Goal: Transaction & Acquisition: Purchase product/service

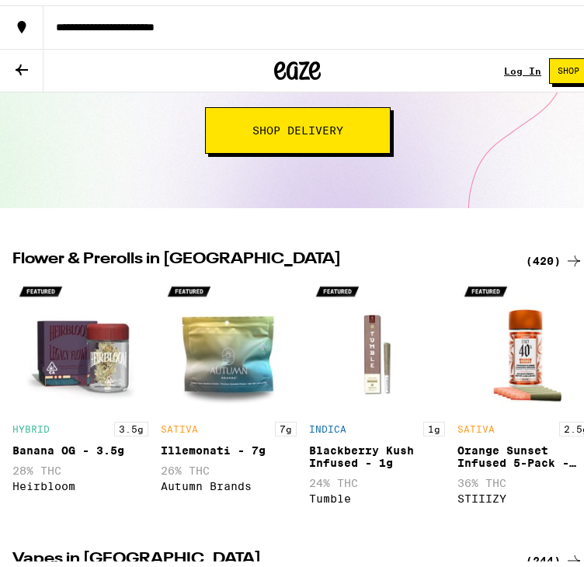
scroll to position [233, 0]
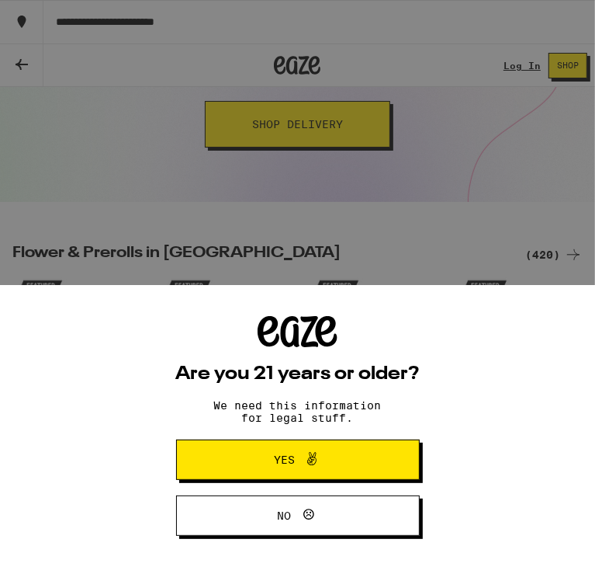
click at [327, 458] on span "Yes" at bounding box center [298, 459] width 118 height 20
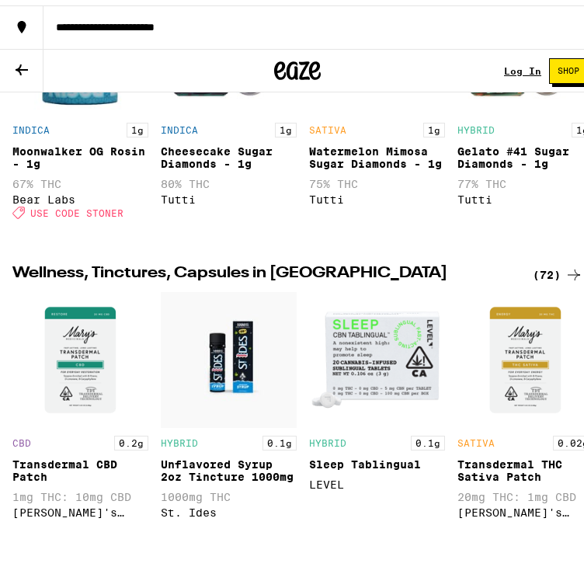
scroll to position [1475, 0]
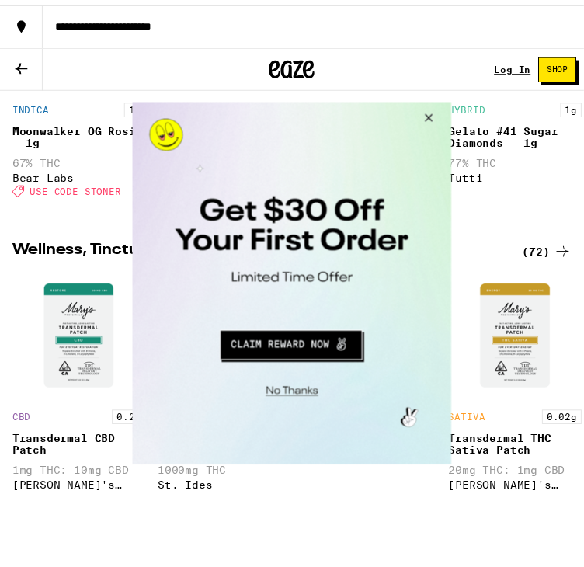
click at [432, 112] on button "Close Modal" at bounding box center [432, 120] width 42 height 37
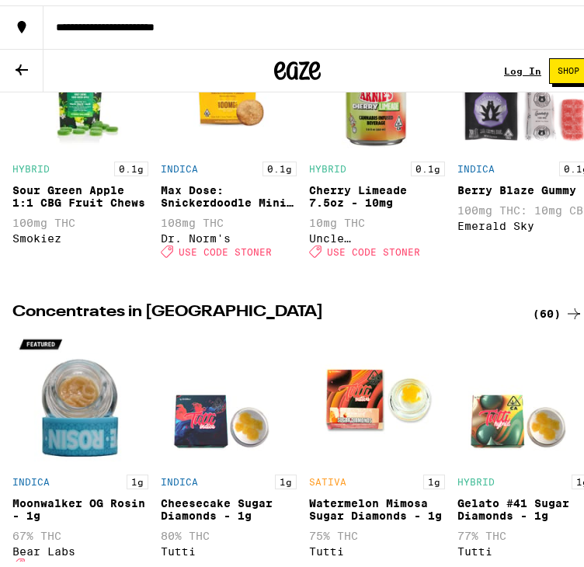
scroll to position [1086, 0]
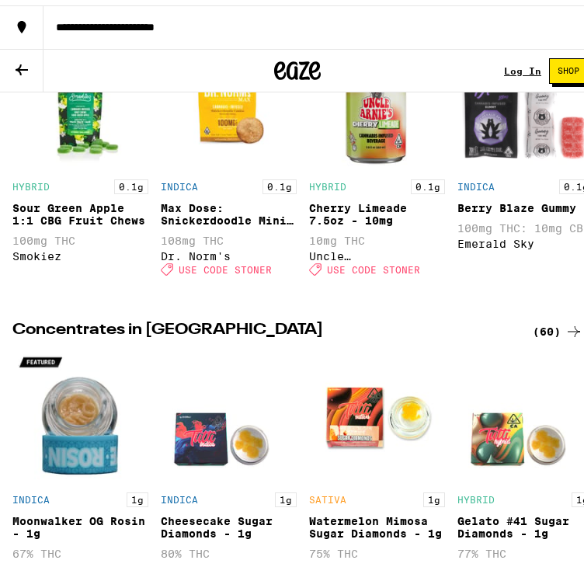
click at [29, 54] on button at bounding box center [21, 65] width 43 height 43
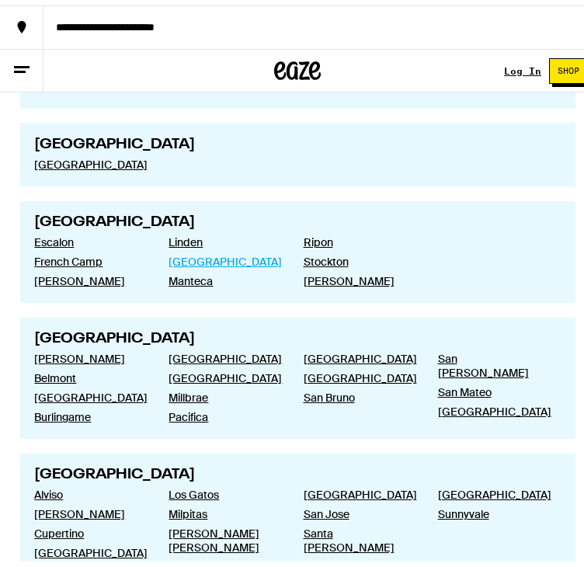
scroll to position [2251, 0]
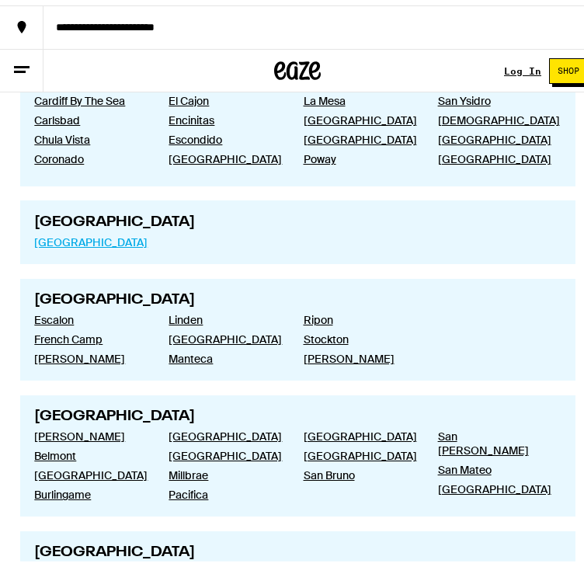
click at [87, 230] on link "[GEOGRAPHIC_DATA]" at bounding box center [88, 237] width 109 height 14
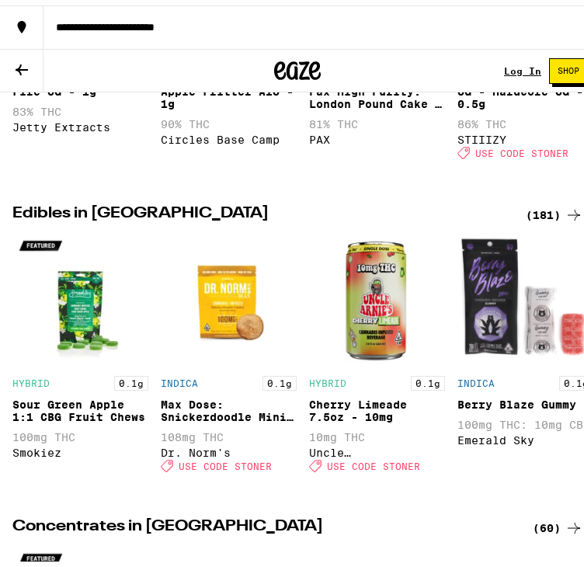
scroll to position [931, 0]
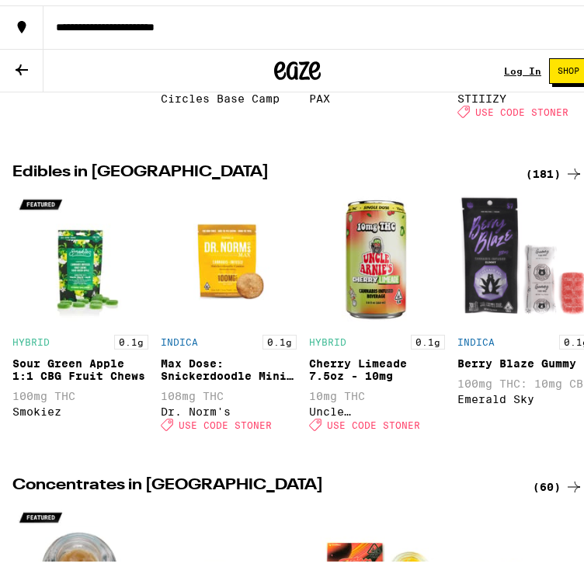
click at [549, 55] on button "Shop" at bounding box center [568, 66] width 39 height 26
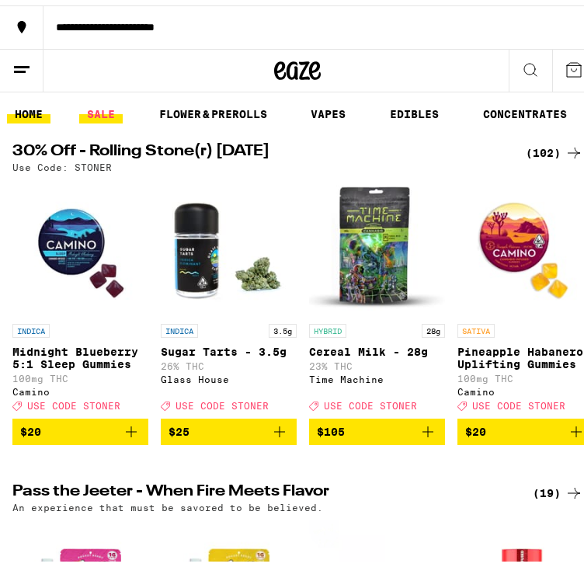
click at [101, 106] on link "SALE" at bounding box center [100, 108] width 43 height 19
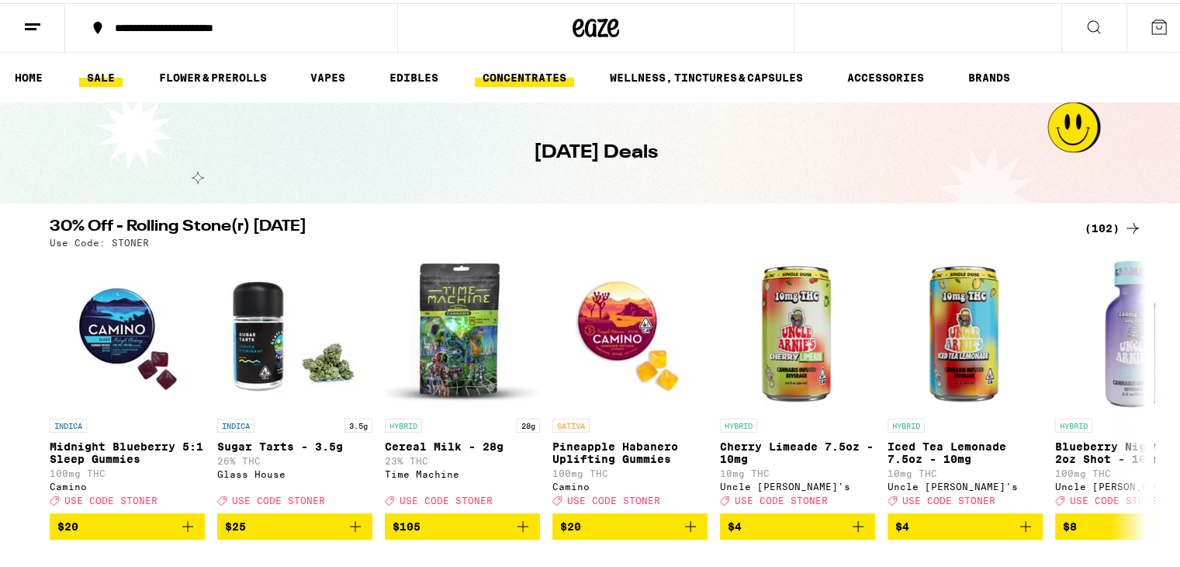
click at [525, 81] on link "CONCENTRATES" at bounding box center [524, 74] width 99 height 19
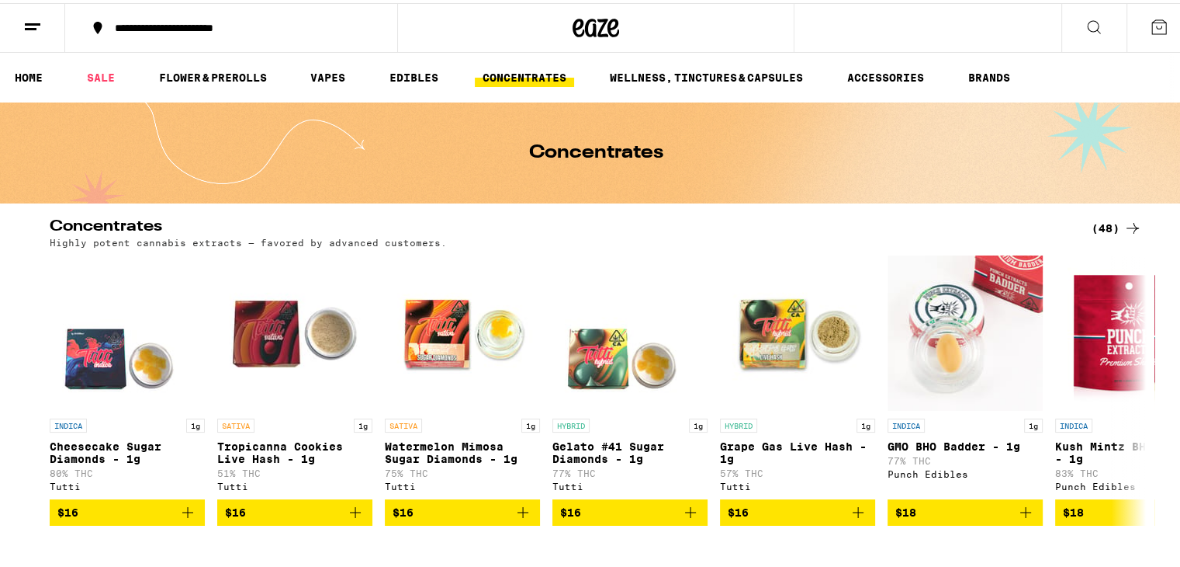
click at [583, 33] on button at bounding box center [1094, 25] width 65 height 49
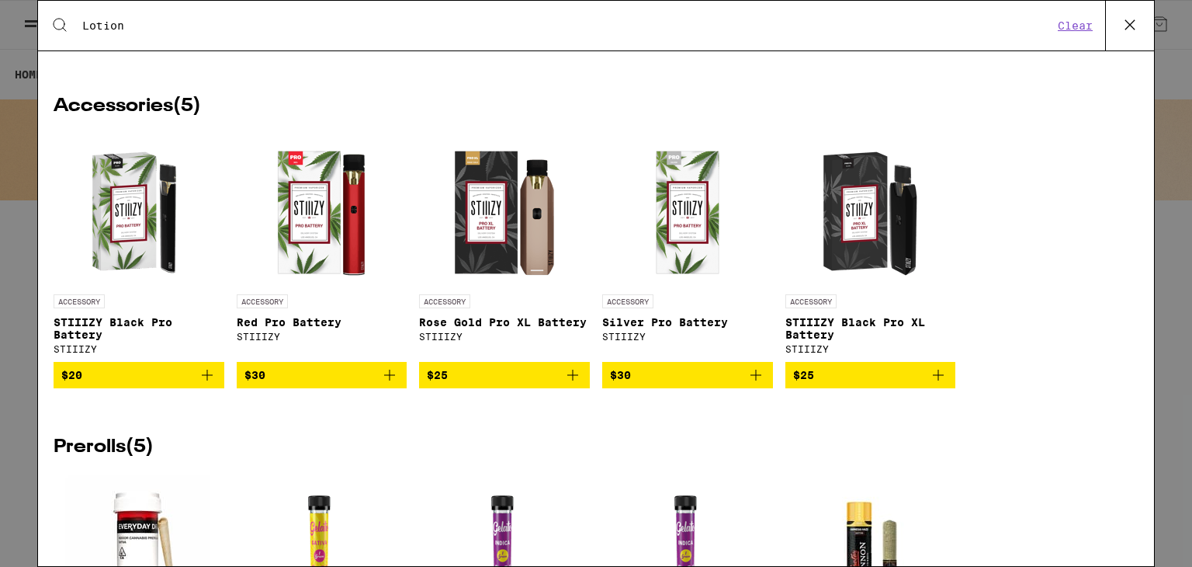
scroll to position [1267, 0]
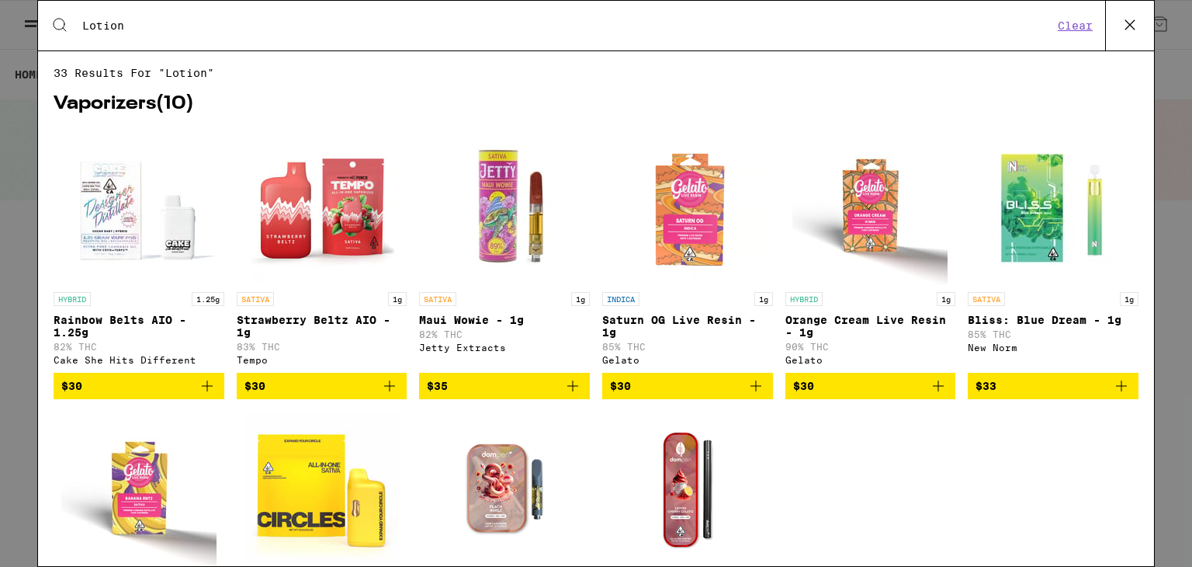
drag, startPoint x: 158, startPoint y: 38, endPoint x: 88, endPoint y: 38, distance: 69.8
click at [88, 38] on div "Search for Products Lotion Clear" at bounding box center [596, 26] width 1116 height 50
drag, startPoint x: 147, startPoint y: 27, endPoint x: 75, endPoint y: 31, distance: 71.5
click at [75, 31] on div "Search for Products Lotion" at bounding box center [561, 26] width 984 height 14
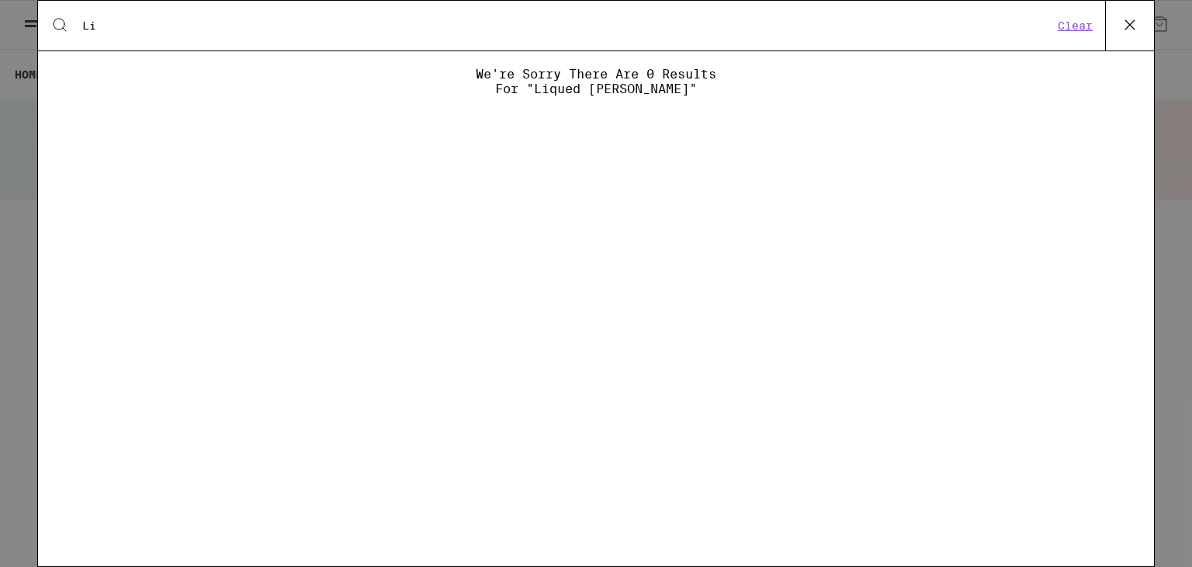
type input "L"
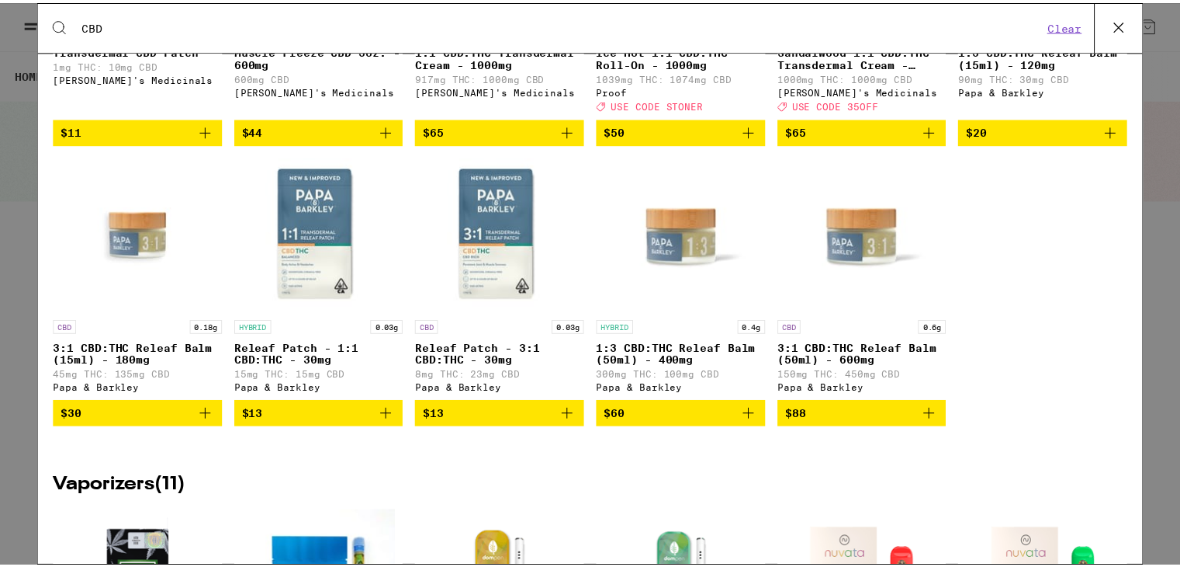
scroll to position [1074, 0]
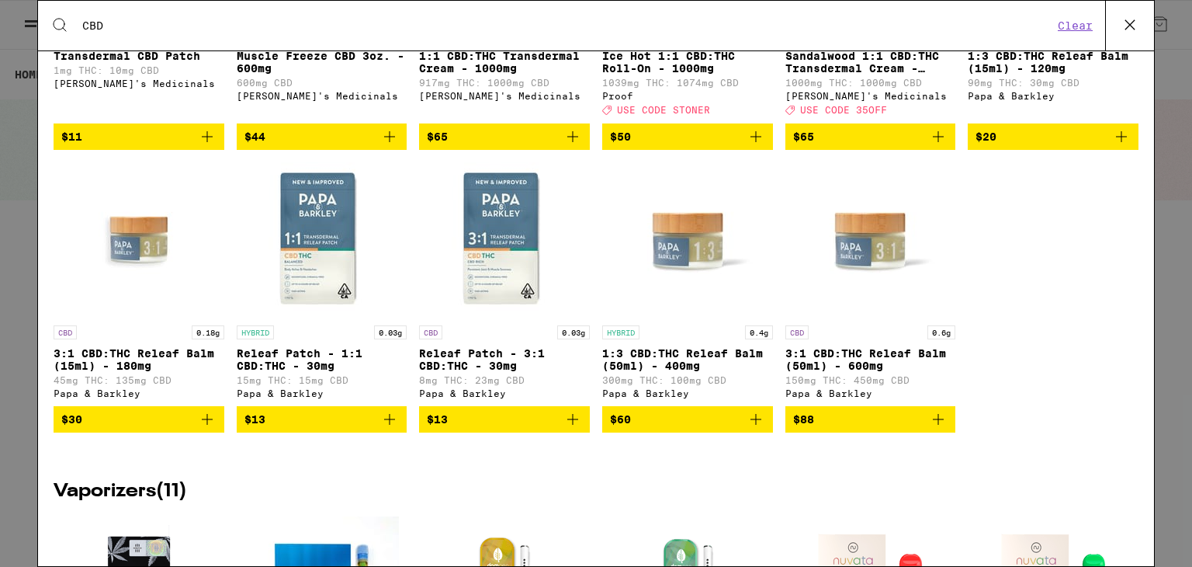
type input "CBD"
click at [583, 317] on img "Open page for 3:1 CBD:THC Releaf Balm (50ml) - 600mg from Papa & Barkley" at bounding box center [869, 239] width 155 height 155
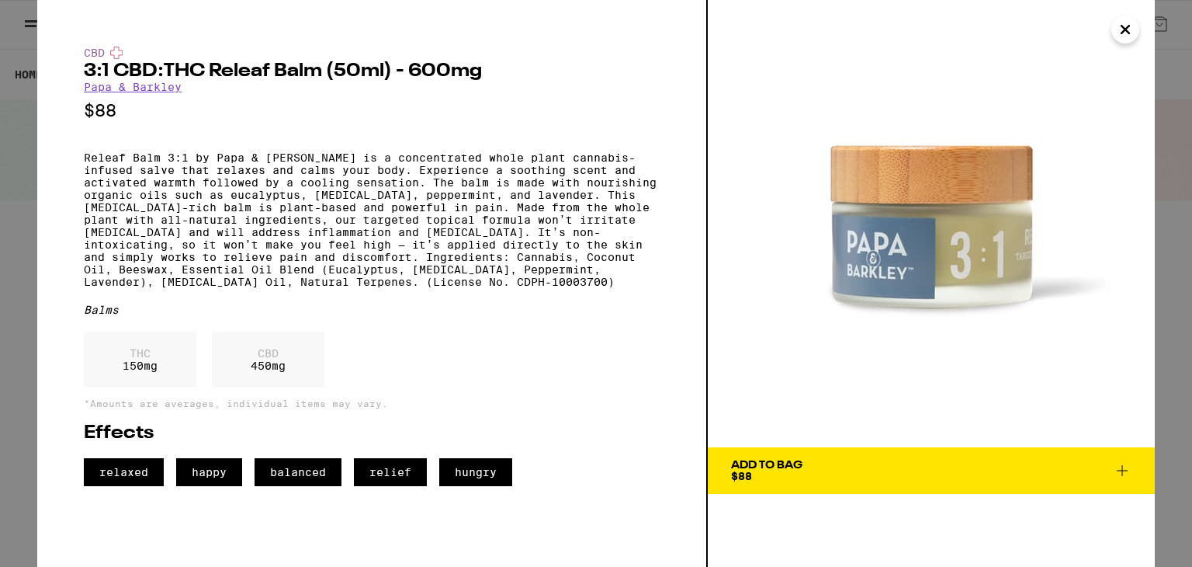
click at [583, 23] on icon "Close" at bounding box center [1125, 29] width 19 height 23
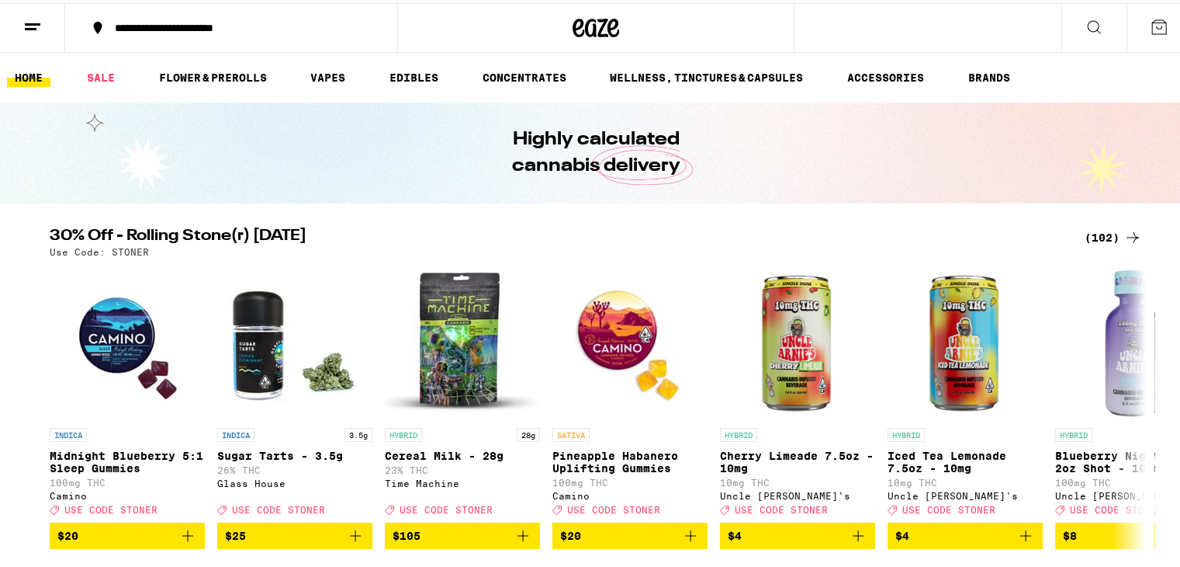
click at [583, 171] on h1 "Highly calculated cannabis delivery" at bounding box center [596, 149] width 256 height 53
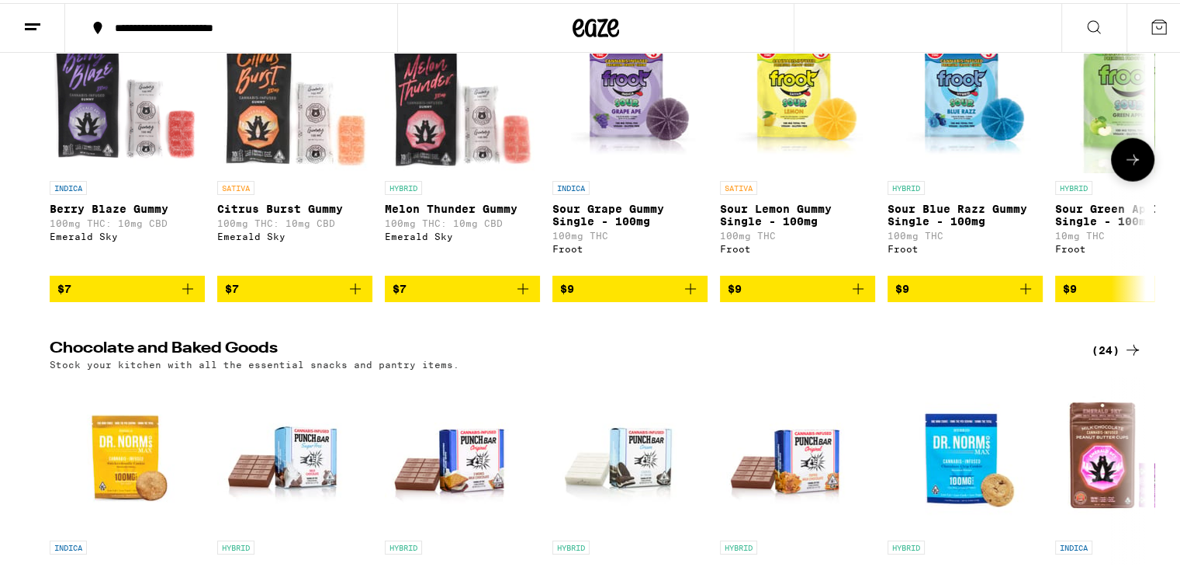
scroll to position [3725, 0]
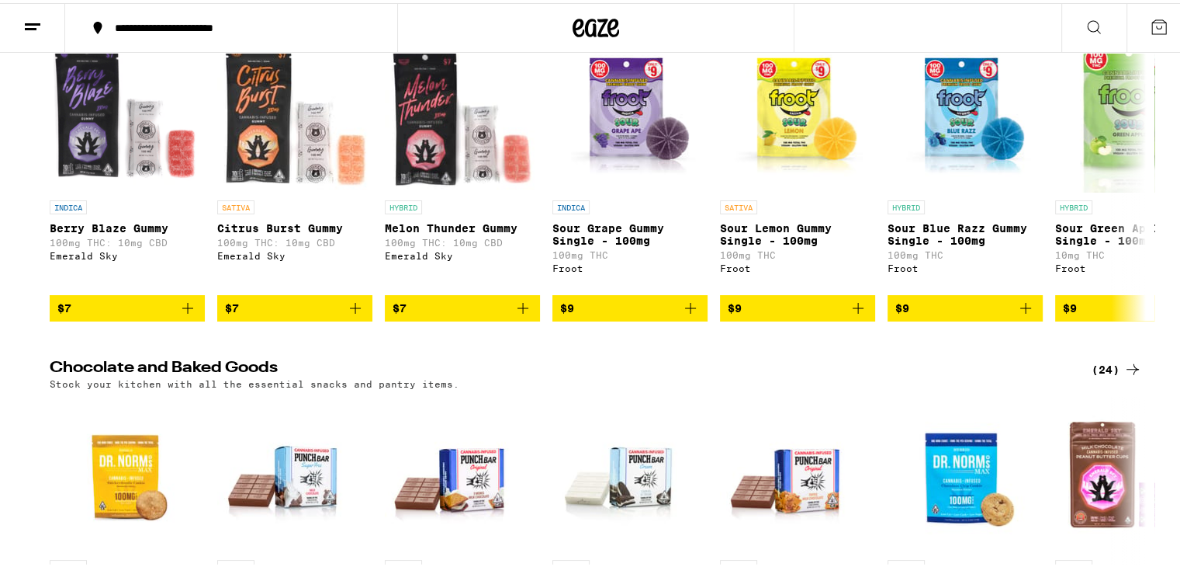
click at [43, 30] on button at bounding box center [32, 25] width 65 height 49
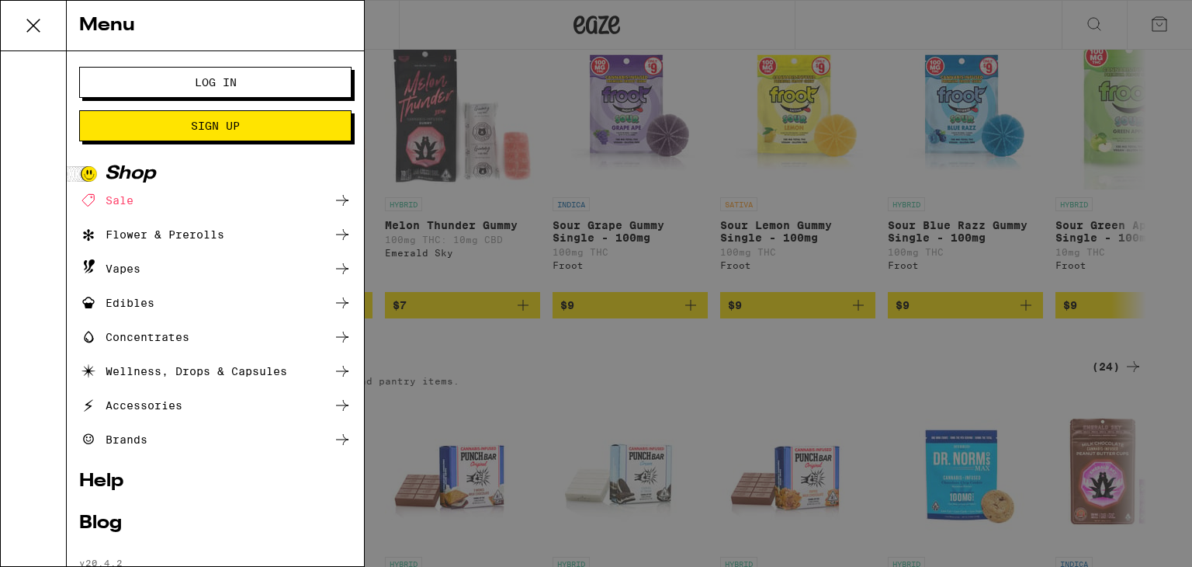
click at [195, 294] on div "Edibles" at bounding box center [215, 302] width 272 height 19
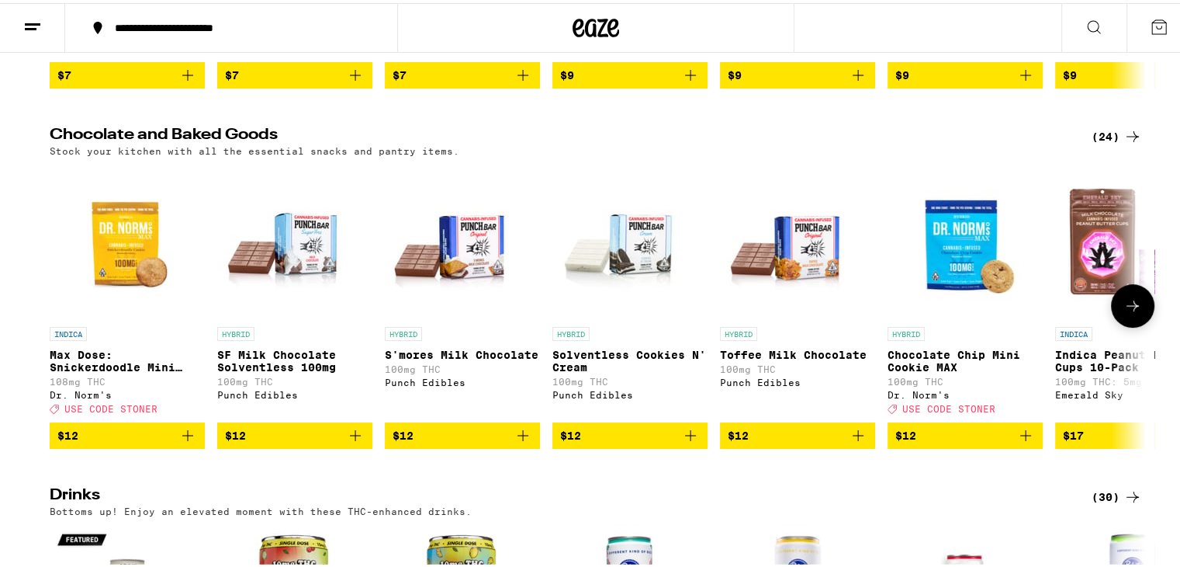
scroll to position [466, 0]
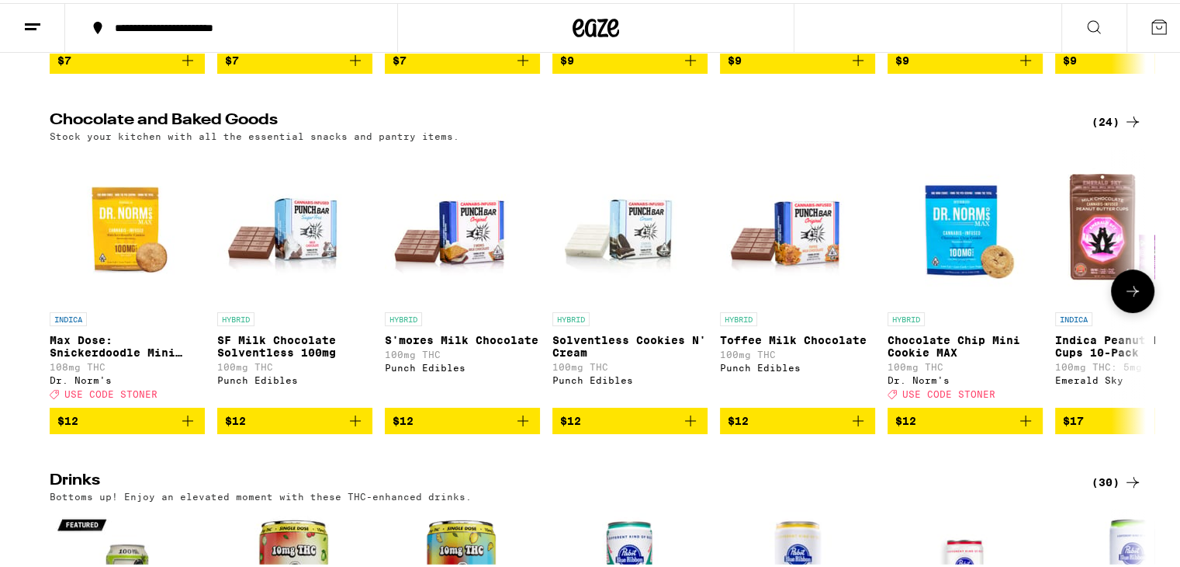
click at [583, 352] on p "Chocolate Chip Mini Cookie MAX" at bounding box center [965, 343] width 155 height 25
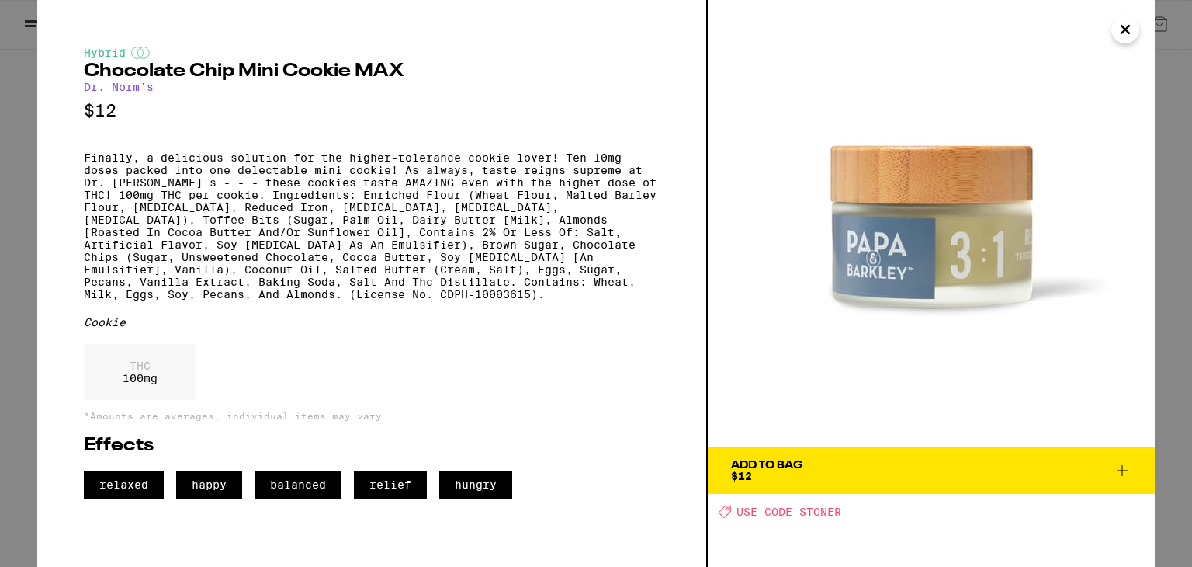
click at [583, 23] on button "Close" at bounding box center [1125, 30] width 28 height 28
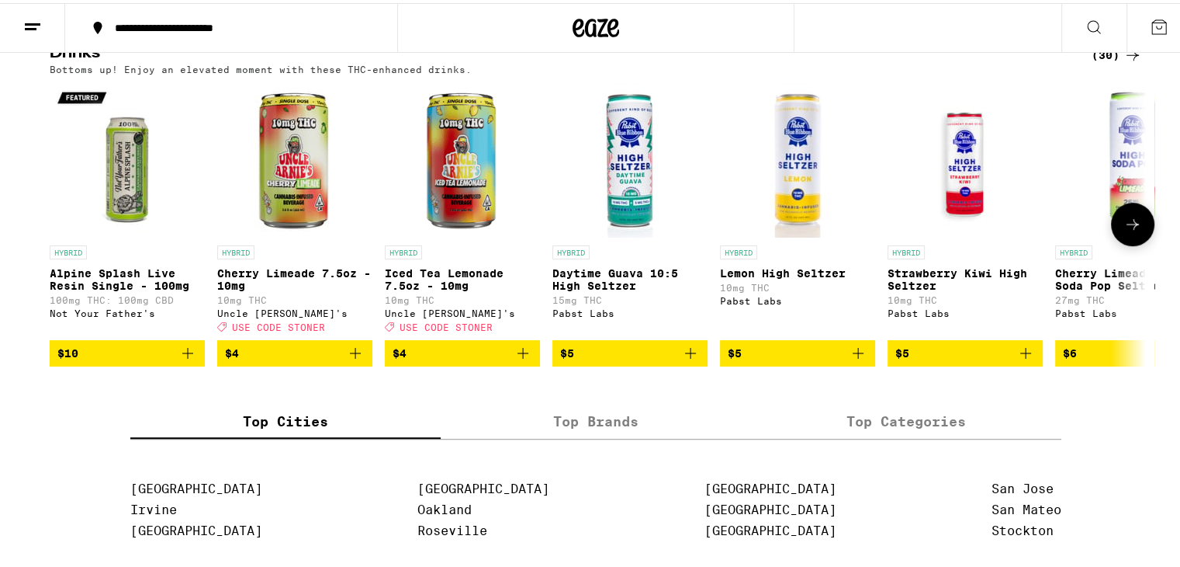
scroll to position [931, 0]
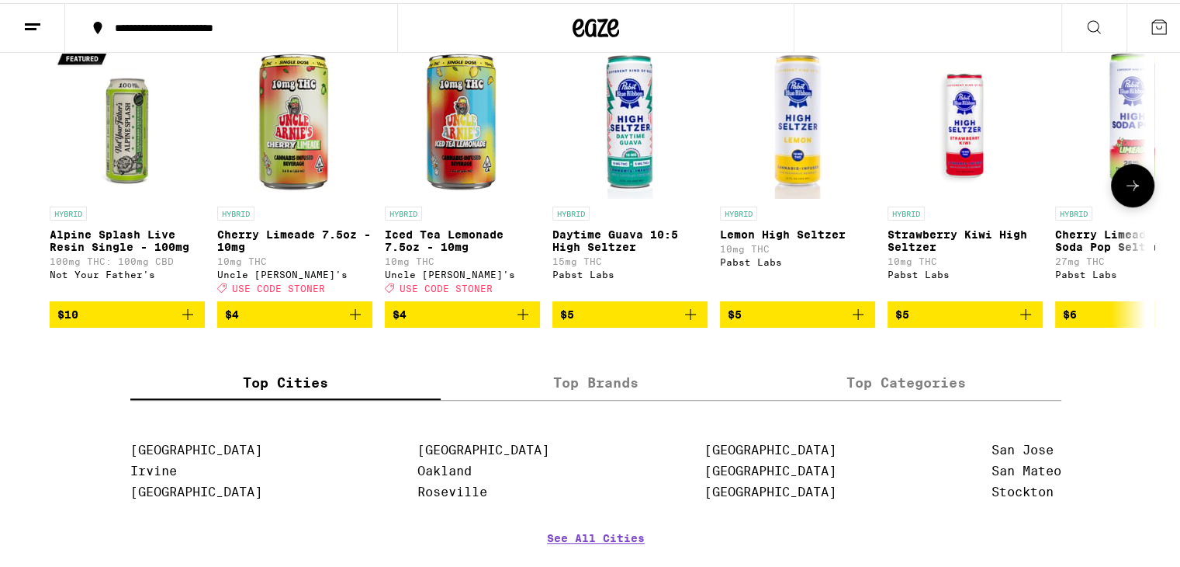
click at [583, 204] on button at bounding box center [1132, 182] width 43 height 43
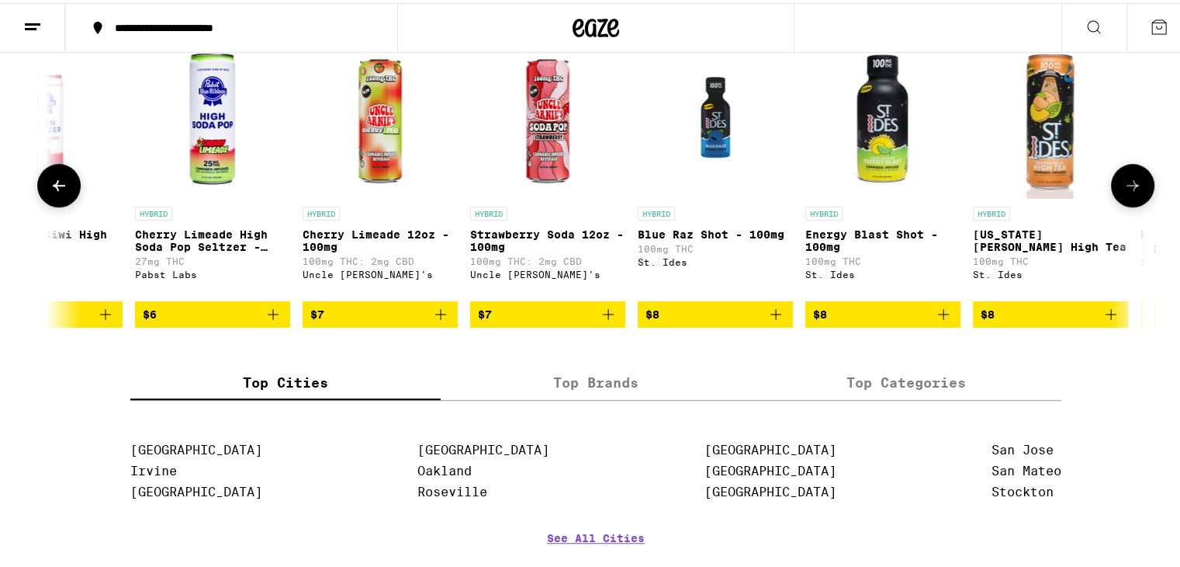
scroll to position [0, 924]
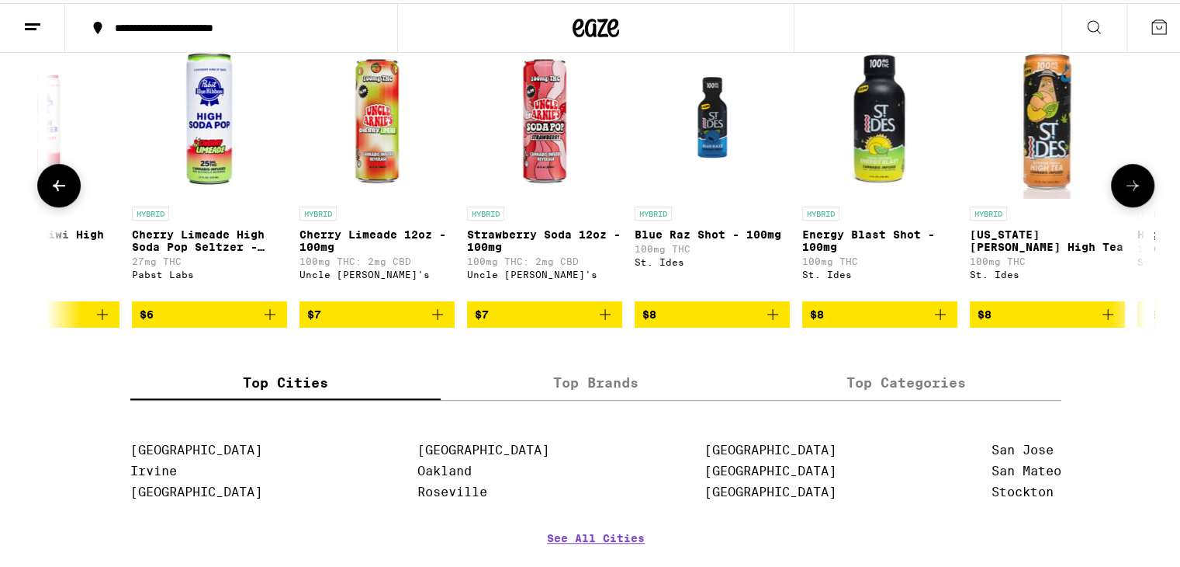
click at [54, 203] on button at bounding box center [58, 182] width 43 height 43
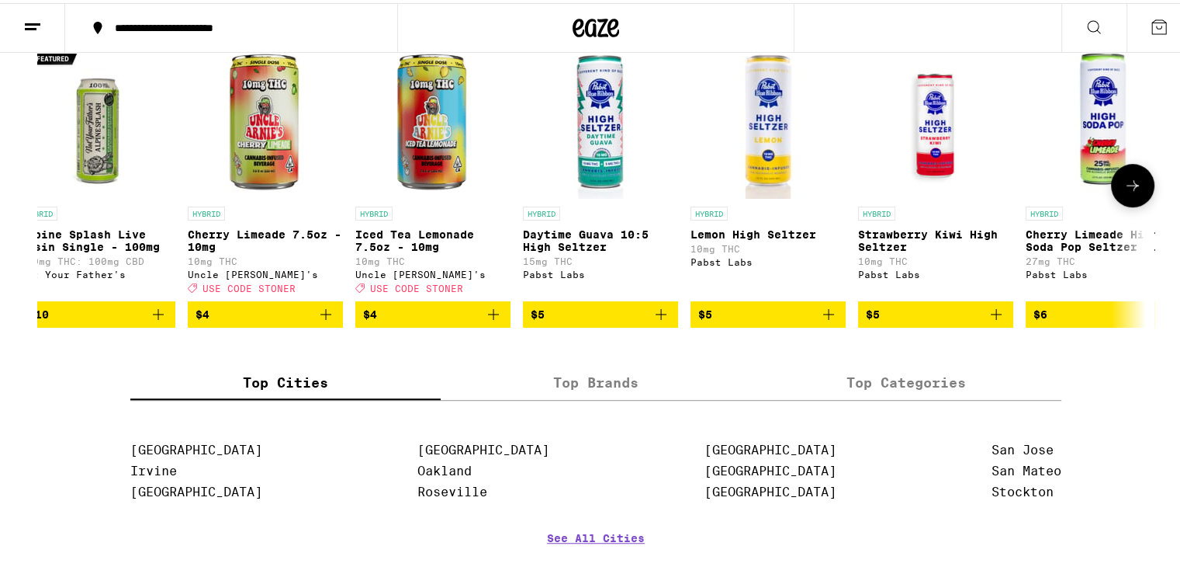
scroll to position [0, 0]
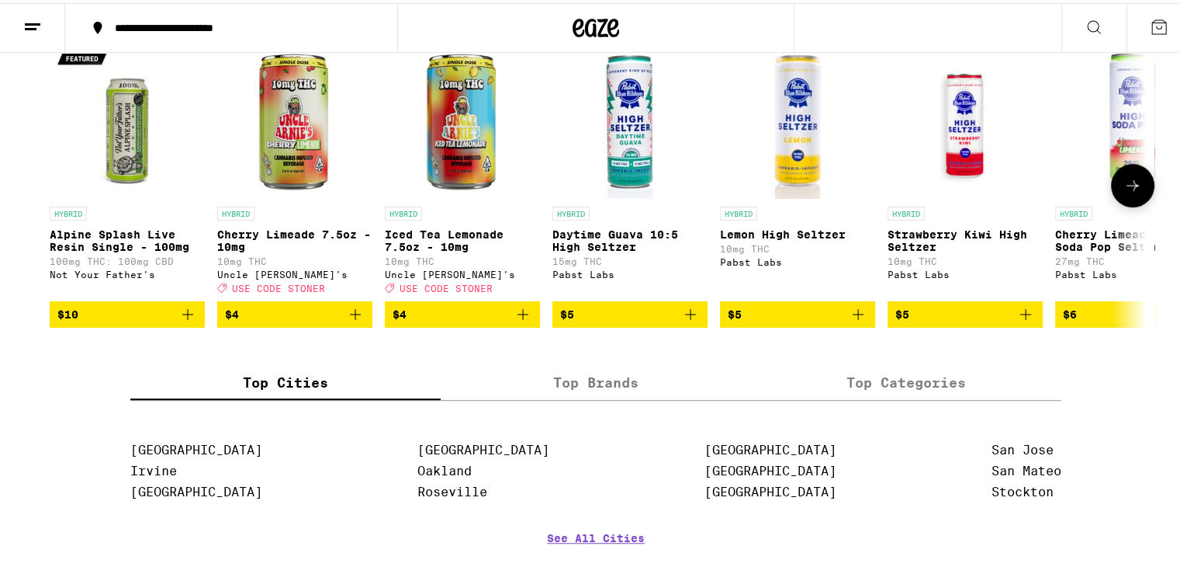
click at [583, 237] on p "Lemon High Seltzer" at bounding box center [797, 231] width 155 height 12
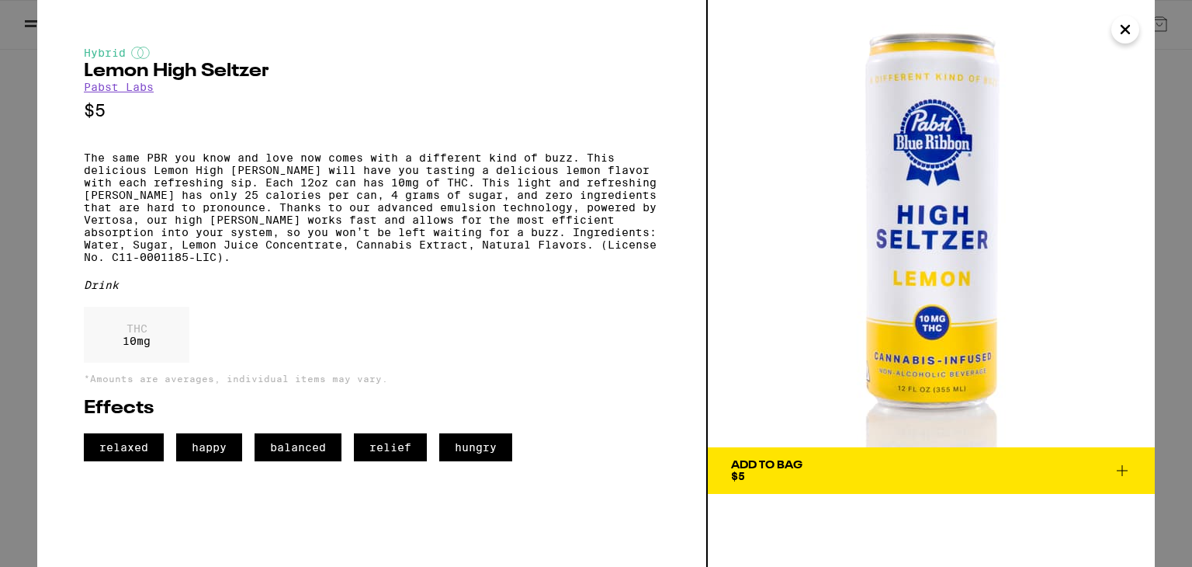
click at [583, 33] on div "Hybrid Lemon High [PERSON_NAME] [PERSON_NAME] Labs $5 The same PBR you know and…" at bounding box center [596, 283] width 1118 height 567
click at [583, 36] on button "Close" at bounding box center [1125, 30] width 28 height 28
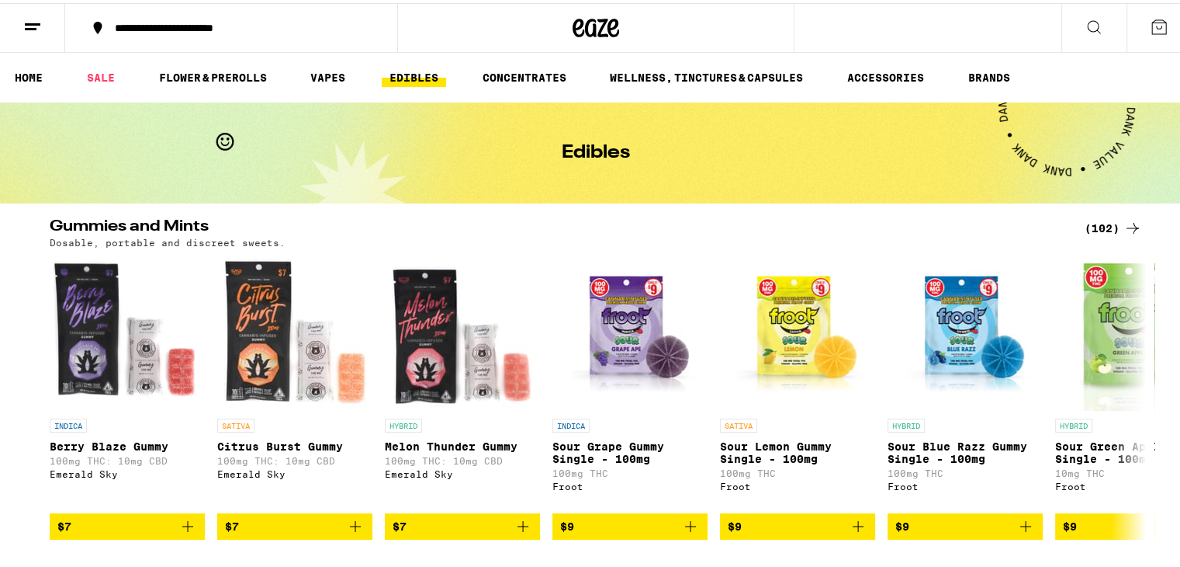
click at [177, 19] on div "**********" at bounding box center [239, 24] width 264 height 11
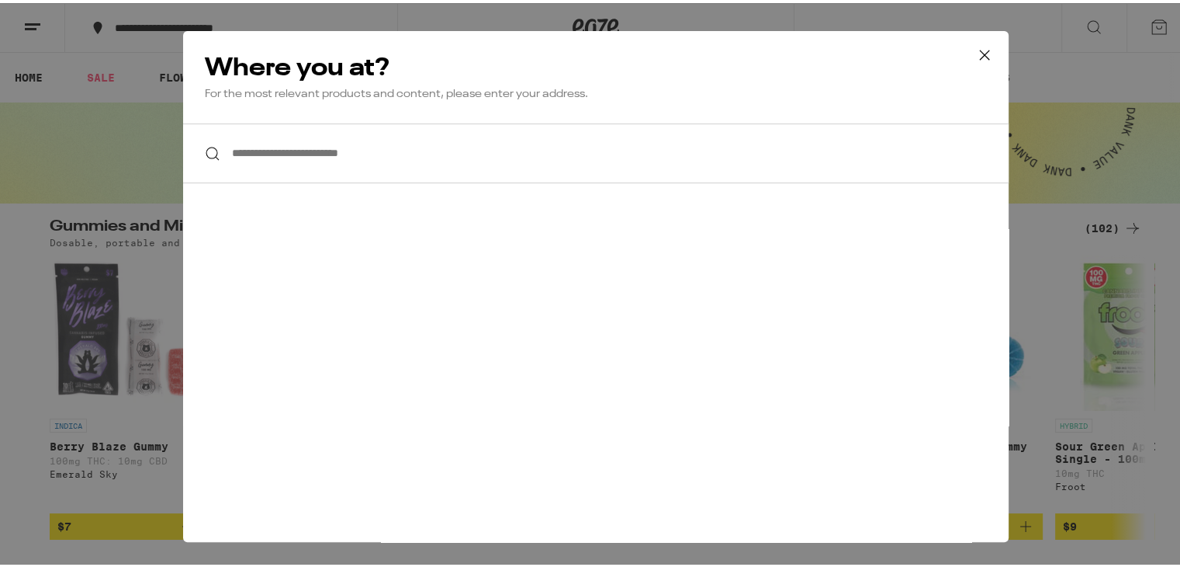
click at [583, 51] on icon at bounding box center [984, 51] width 23 height 23
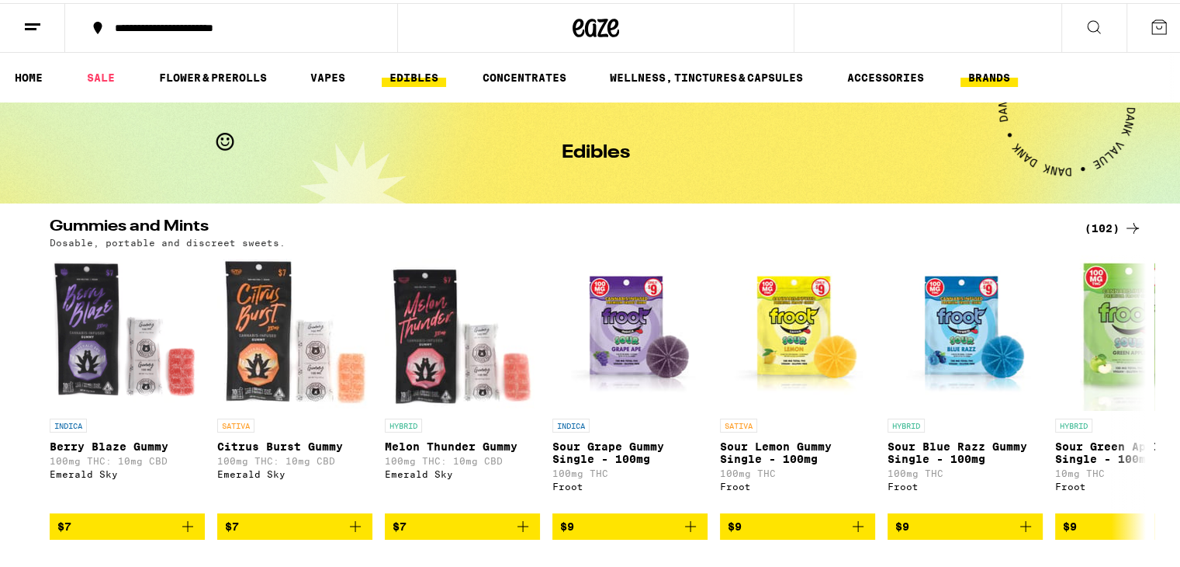
click at [583, 78] on link "BRANDS" at bounding box center [989, 74] width 57 height 19
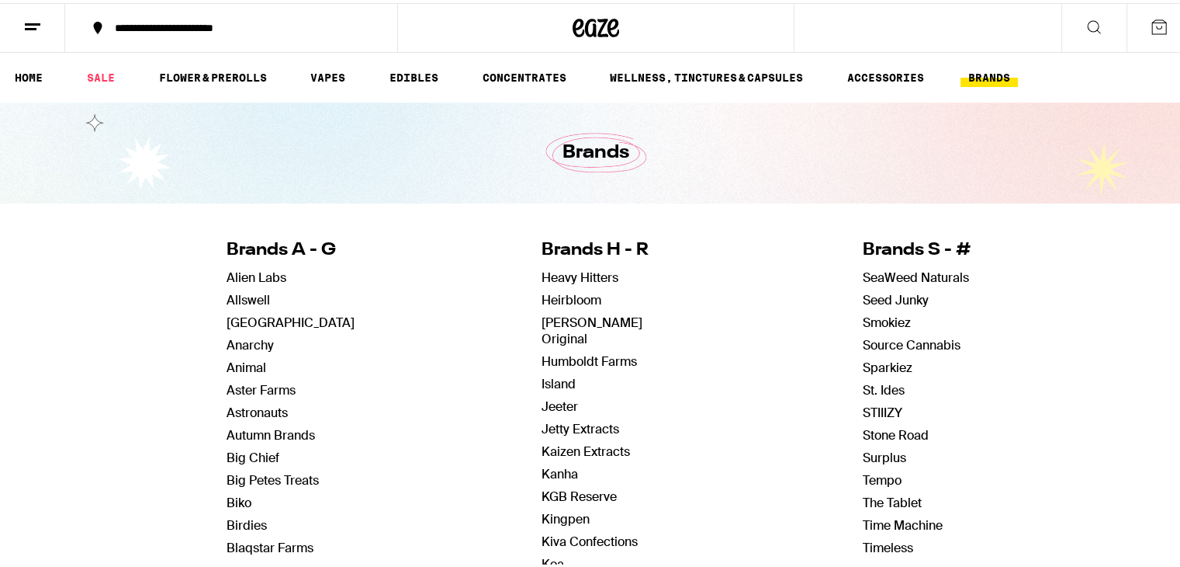
click at [583, 75] on link "BRANDS" at bounding box center [989, 74] width 57 height 19
click at [583, 84] on link "ACCESSORIES" at bounding box center [886, 74] width 92 height 19
click at [583, 78] on link "ACCESSORIES" at bounding box center [886, 74] width 92 height 19
